Goal: Task Accomplishment & Management: Manage account settings

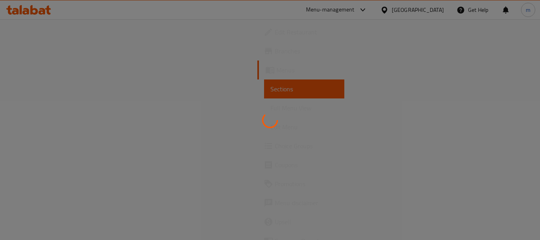
click at [42, 54] on div at bounding box center [270, 120] width 540 height 240
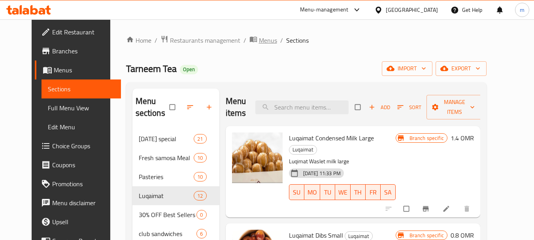
click at [259, 41] on span "Menus" at bounding box center [268, 40] width 18 height 9
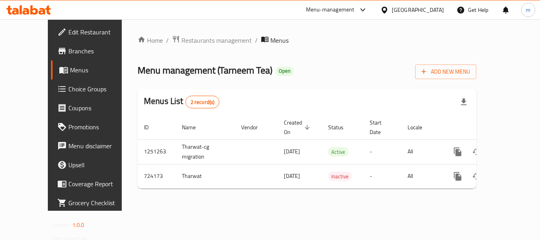
click at [68, 53] on span "Branches" at bounding box center [99, 50] width 63 height 9
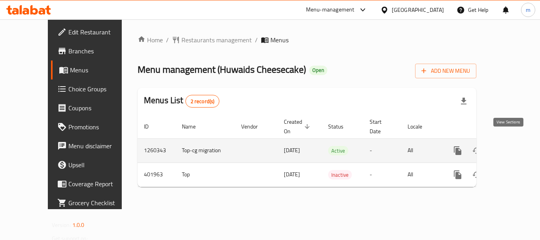
click at [511, 147] on icon "enhanced table" at bounding box center [514, 150] width 7 height 7
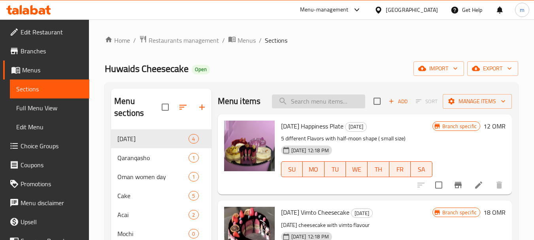
click at [308, 101] on input "search" at bounding box center [318, 101] width 93 height 14
paste input "Mochi"
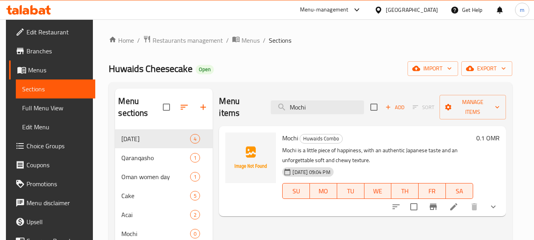
type input "Mochi"
click at [453, 200] on li at bounding box center [454, 207] width 22 height 14
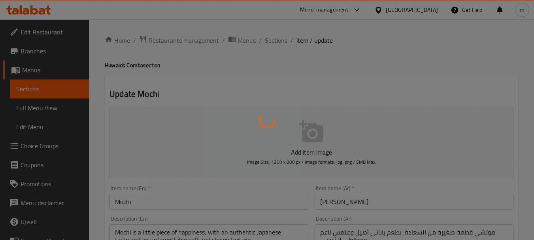
type input "اختيارك من نكهات موتشي"
type input "0"
type input "1"
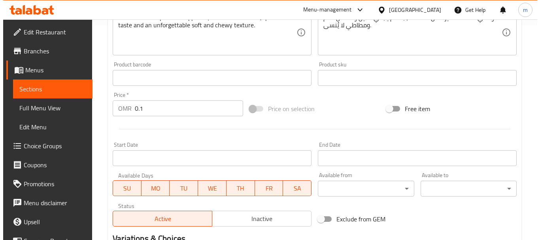
scroll to position [213, 0]
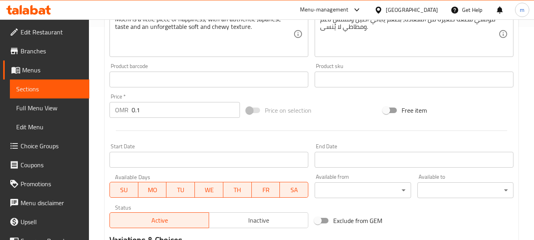
click at [94, 136] on div "Home / Restaurants management / Menus / Sections / item / update Huwaids Combo …" at bounding box center [311, 82] width 445 height 552
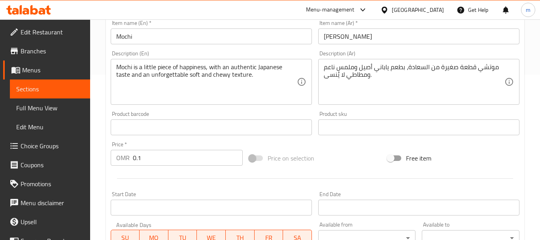
scroll to position [198, 0]
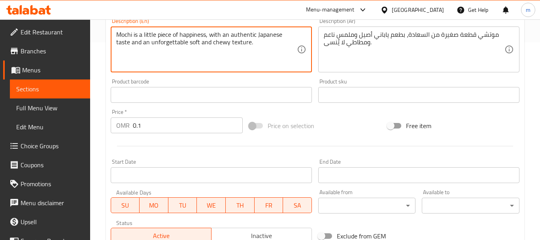
click at [144, 33] on textarea "Mochi is a little piece of happiness, with an authentic Japanese taste and an u…" at bounding box center [206, 50] width 181 height 38
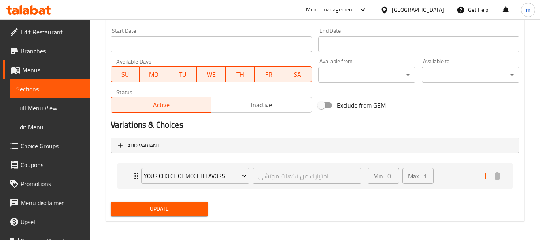
scroll to position [331, 0]
